Goal: Task Accomplishment & Management: Manage account settings

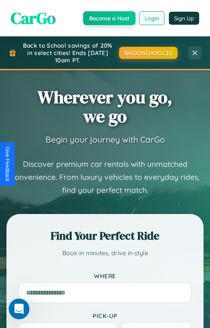
click at [152, 18] on button "Login" at bounding box center [152, 18] width 26 height 14
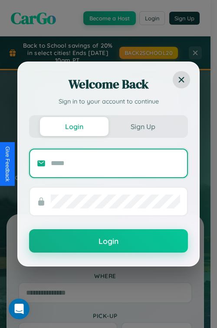
click at [115, 163] on input "text" at bounding box center [115, 163] width 129 height 14
type input "**********"
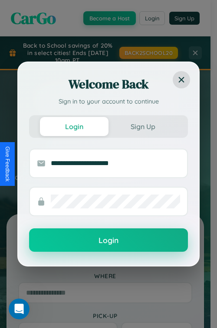
click at [108, 240] on button "Login" at bounding box center [108, 239] width 159 height 23
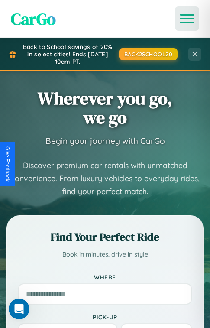
click at [187, 19] on icon "Open menu" at bounding box center [187, 19] width 13 height 8
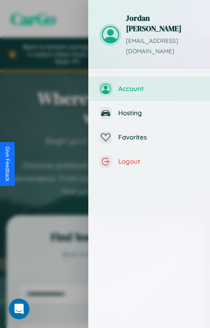
click at [149, 84] on span "Account" at bounding box center [158, 88] width 81 height 8
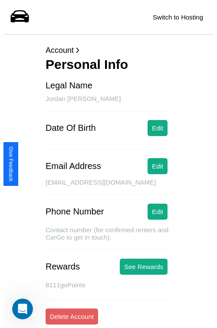
scroll to position [152, 0]
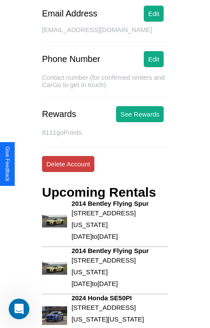
click at [68, 164] on button "Delete Account" at bounding box center [68, 164] width 52 height 16
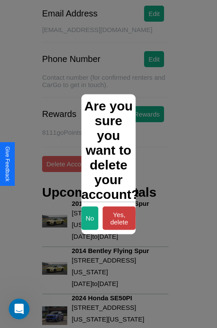
click at [119, 218] on button "Yes, delete" at bounding box center [119, 217] width 33 height 23
